Goal: Information Seeking & Learning: Learn about a topic

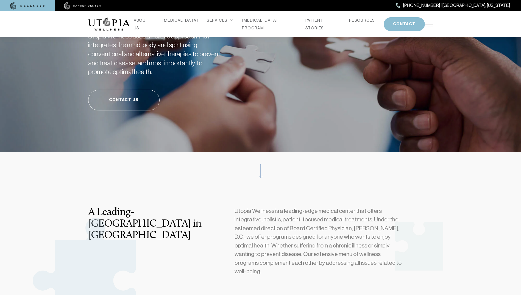
scroll to position [82, 0]
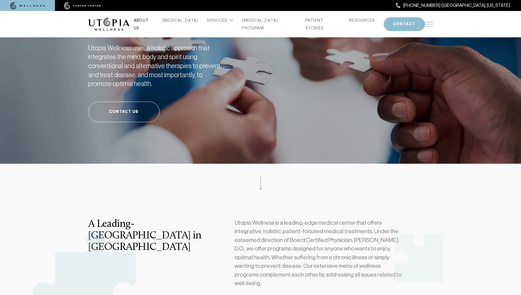
click at [149, 24] on link "ABOUT US" at bounding box center [144, 23] width 20 height 15
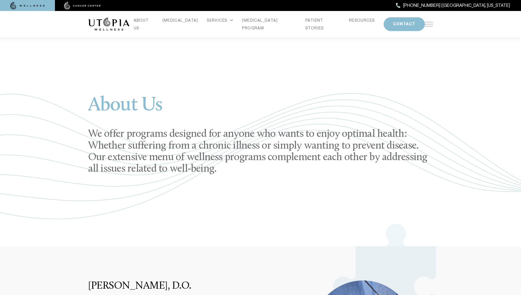
click at [112, 26] on img at bounding box center [108, 24] width 41 height 13
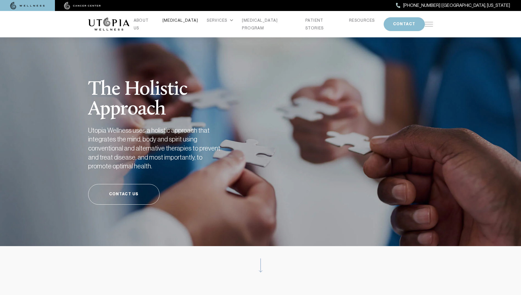
click at [179, 21] on link "[MEDICAL_DATA]" at bounding box center [181, 20] width 36 height 8
